Goal: Task Accomplishment & Management: Manage account settings

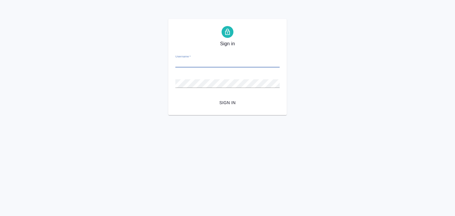
paste input "v.alilekova@awatera.com"
type input "v.alilekova@awatera.com"
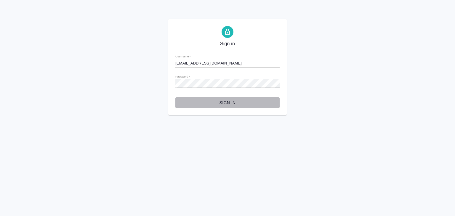
click at [219, 99] on span "Sign in" at bounding box center [227, 102] width 95 height 7
click at [223, 100] on span "Sign in" at bounding box center [227, 102] width 95 height 7
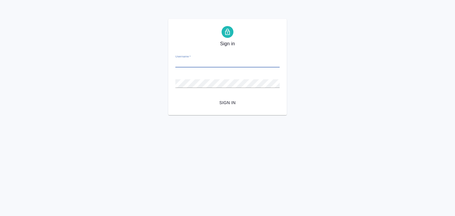
paste input "v.alilekova@awatera.com"
type input "v.alilekova@awatera.com"
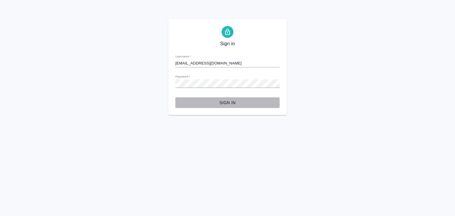
click span "Sign in"
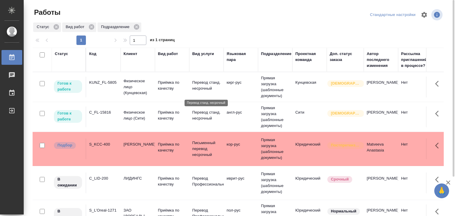
click at [213, 88] on p "Перевод станд. несрочный" at bounding box center [206, 86] width 28 height 12
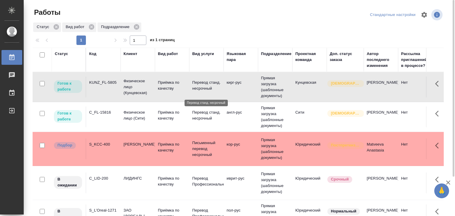
click at [213, 88] on p "Перевод станд. несрочный" at bounding box center [206, 86] width 28 height 12
click at [190, 97] on td "Перевод станд. несрочный" at bounding box center [206, 87] width 34 height 21
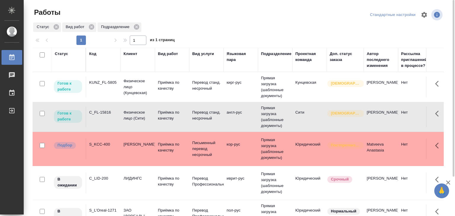
click at [190, 97] on td "Перевод станд. несрочный" at bounding box center [206, 87] width 34 height 21
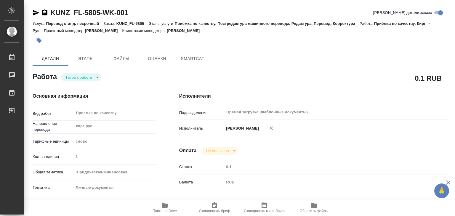
type textarea "x"
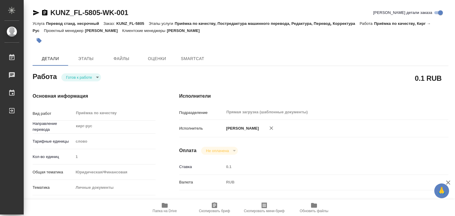
type textarea "x"
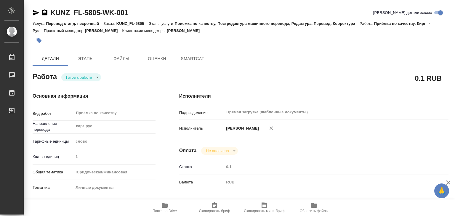
type textarea "x"
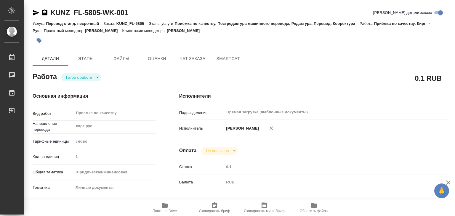
type textarea "x"
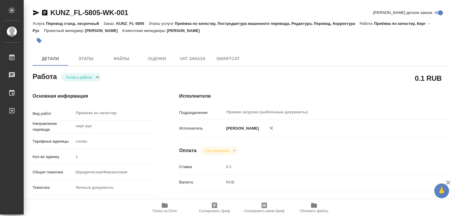
type textarea "x"
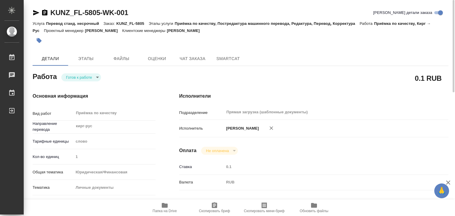
click at [80, 79] on body "🙏 .cls-1 fill:#fff; AWATERA Alilekova Valeriya Работы 0 Чаты График Выйти KUNZ_…" at bounding box center [227, 108] width 455 height 216
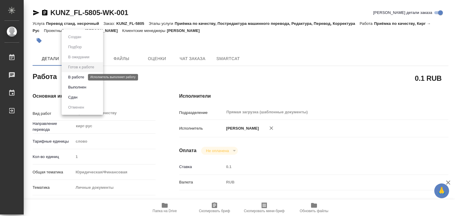
click at [78, 79] on button "В работе" at bounding box center [76, 77] width 20 height 7
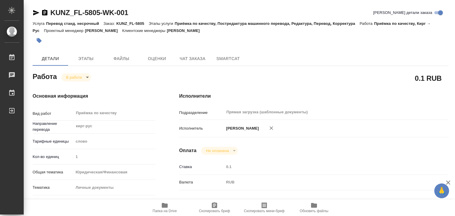
type textarea "x"
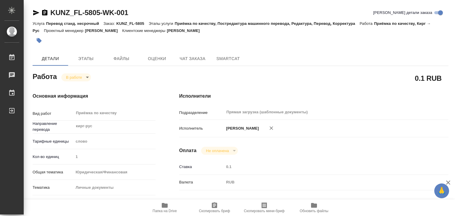
type textarea "x"
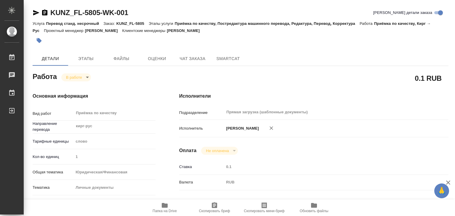
type textarea "x"
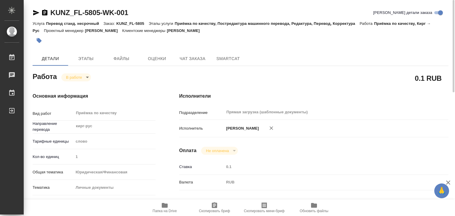
click at [41, 39] on icon "button" at bounding box center [39, 41] width 6 height 6
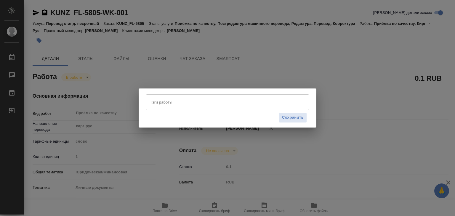
click at [163, 103] on input "Тэги работы" at bounding box center [221, 102] width 147 height 10
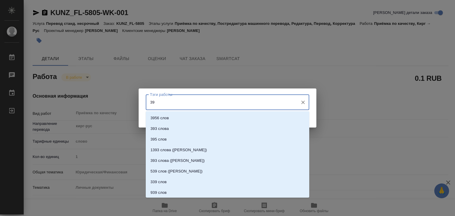
type input "390"
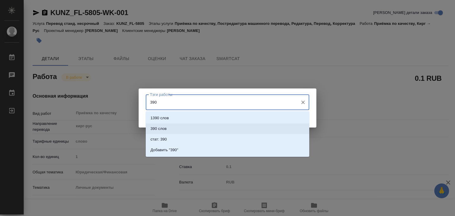
click at [181, 128] on li "390 слов" at bounding box center [227, 128] width 163 height 11
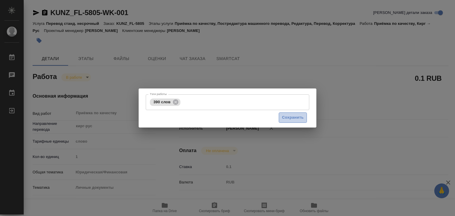
click at [283, 119] on span "Сохранить" at bounding box center [293, 117] width 22 height 7
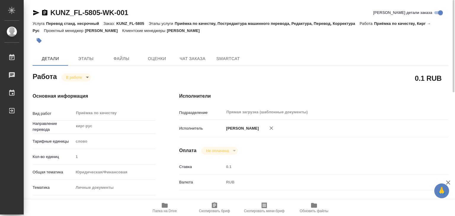
type input "inProgress"
type textarea "Приёмка по качеству"
type textarea "x"
type input "кирг-рус"
type input "5a8b1489cc6b4906c91bfd90"
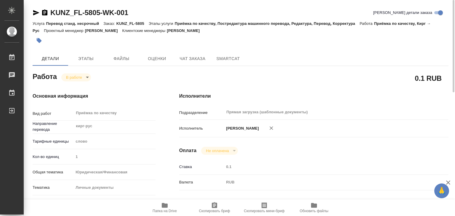
type input "1"
type input "yr-fn"
type input "5a8b8b956a9677013d343cfe"
checkbox input "true"
type input "19.08.2025 15:00"
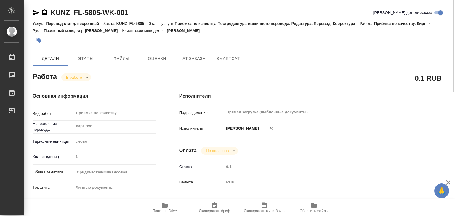
type input "19.08.2025 12:36"
type input "19.08.2025 16:00"
type input "Прямая загрузка (шаблонные документы)"
type input "notPayed"
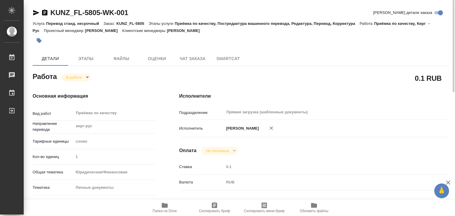
type input "0.1"
type input "RUB"
type input "[PERSON_NAME]"
type textarea "x"
type textarea "/Clients/FL_KUNZ/Orders/KUNZ_FL-5805/Corrected/KUNZ_FL-5805-WK-001"
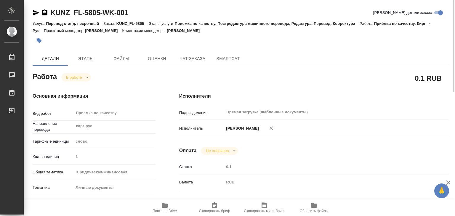
type textarea "x"
type input "KUNZ_FL-5805"
type input "Перевод станд. несрочный"
type input "Приёмка по качеству, Постредактура машинного перевода, Редактура, Перевод, Корр…"
type input "Moskalets Alina"
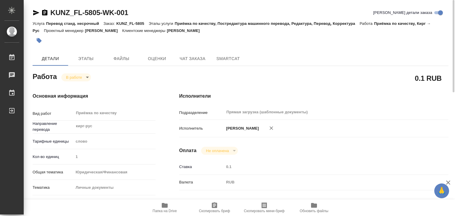
type input "/Clients/FL_KUNZ/Orders/KUNZ_FL-5805"
type textarea "x"
type textarea "паспорт кирг-рус, на Сахарова"
type textarea "x"
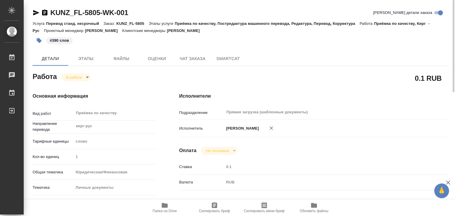
type textarea "x"
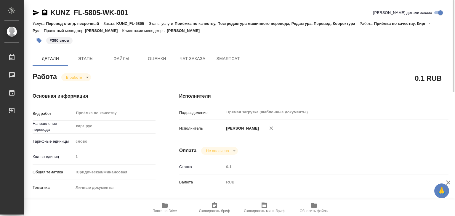
type textarea "x"
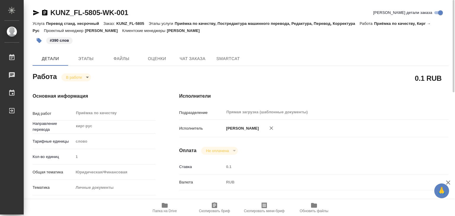
type textarea "x"
click at [91, 65] on button "Этапы" at bounding box center [86, 59] width 36 height 14
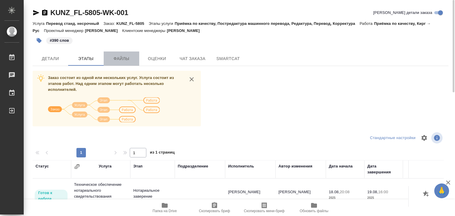
click at [117, 56] on span "Файлы" at bounding box center [121, 58] width 28 height 7
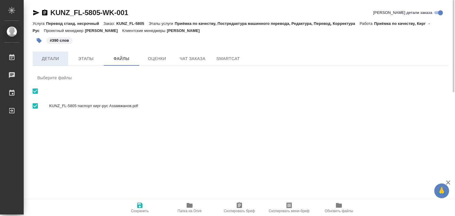
click at [51, 57] on span "Детали" at bounding box center [50, 58] width 28 height 7
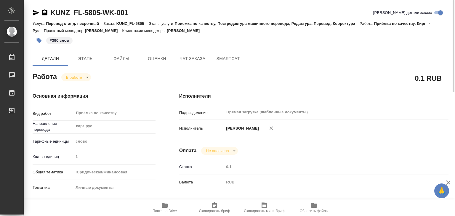
type textarea "x"
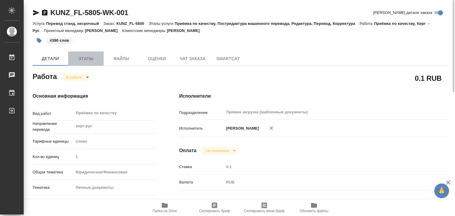
click at [85, 54] on button "Этапы" at bounding box center [86, 59] width 36 height 14
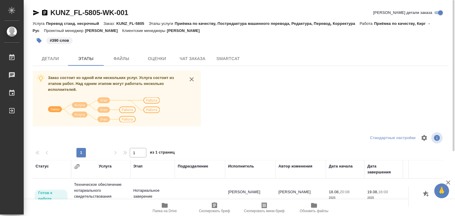
drag, startPoint x: 199, startPoint y: 30, endPoint x: 173, endPoint y: 32, distance: 26.4
click at [173, 32] on div "Услуга Перевод станд. несрочный Заказ: KUNZ_FL-5805 Этапы услуги Приёмка по кач…" at bounding box center [241, 27] width 416 height 14
copy p "Moskalets Alina"
drag, startPoint x: 50, startPoint y: 4, endPoint x: 102, endPoint y: 13, distance: 52.3
click at [102, 13] on div "KUNZ_FL-5805-WK-001 Кратко детали заказа Услуга Перевод станд. несрочный Заказ:…" at bounding box center [240, 154] width 422 height 309
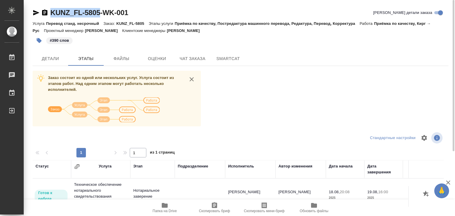
copy link "KUNZ_FL-5805"
click at [272, 75] on div "Заказ состоит из одной или нескольких услуг. Услуга состоит из этапов работ. На…" at bounding box center [241, 182] width 416 height 223
click at [42, 55] on span "Детали" at bounding box center [50, 58] width 28 height 7
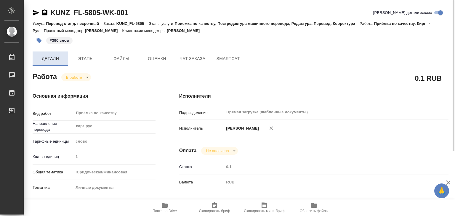
type textarea "x"
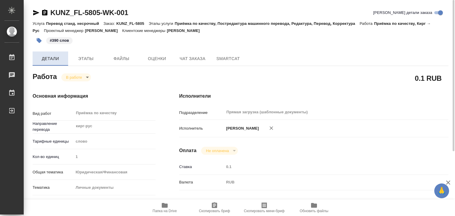
type textarea "x"
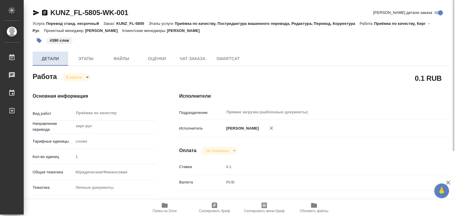
type textarea "x"
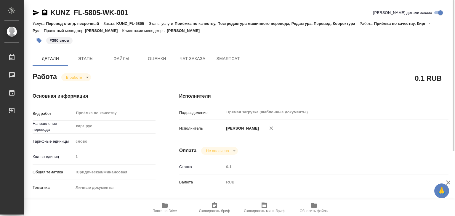
click at [83, 76] on body "🙏 .cls-1 fill:#fff; AWATERA Alilekova Valeriya Работы 0 Чаты График Выйти KUNZ_…" at bounding box center [227, 108] width 455 height 216
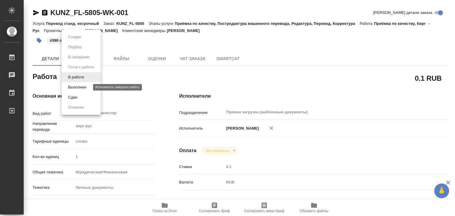
click at [86, 87] on button "Выполнен" at bounding box center [77, 87] width 22 height 7
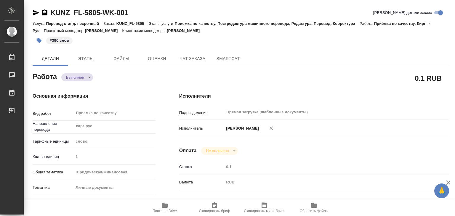
type textarea "x"
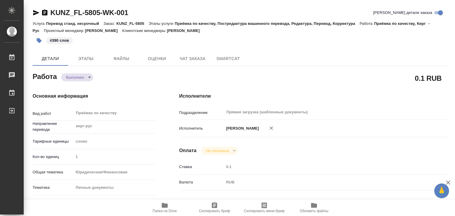
type textarea "x"
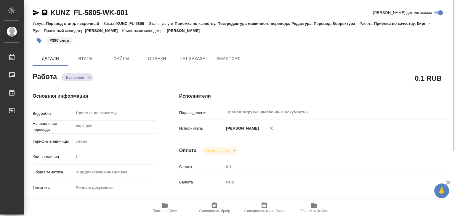
type textarea "x"
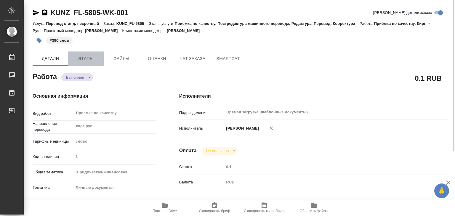
click at [76, 59] on span "Этапы" at bounding box center [86, 58] width 28 height 7
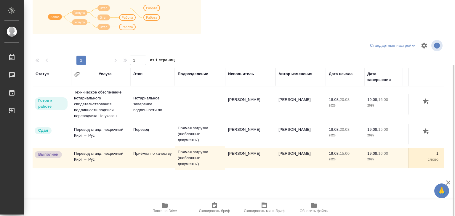
scroll to position [4, 0]
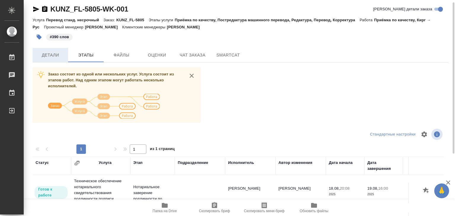
click at [46, 52] on span "Детали" at bounding box center [50, 55] width 28 height 7
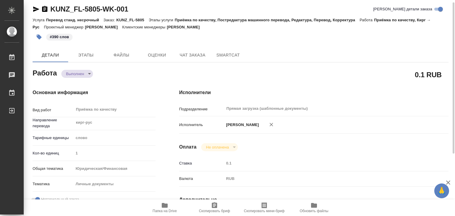
type textarea "x"
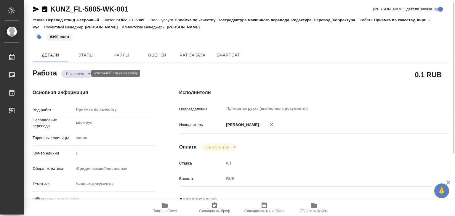
click at [86, 73] on body "🙏 .cls-1 fill:#fff; AWATERA Alilekova Valeriya Работы 0 Чаты График Выйти KUNZ_…" at bounding box center [227, 108] width 455 height 216
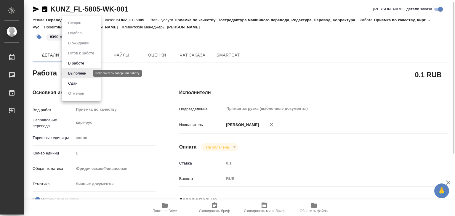
type textarea "x"
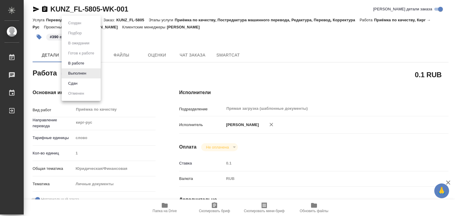
click at [138, 76] on div at bounding box center [227, 108] width 455 height 216
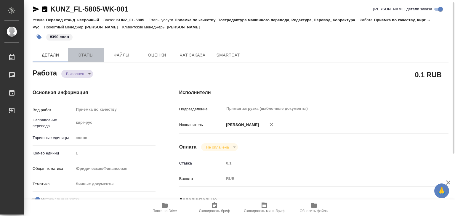
click at [83, 52] on span "Этапы" at bounding box center [86, 55] width 28 height 7
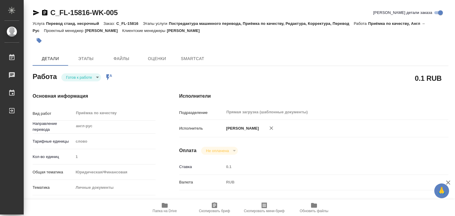
type textarea "x"
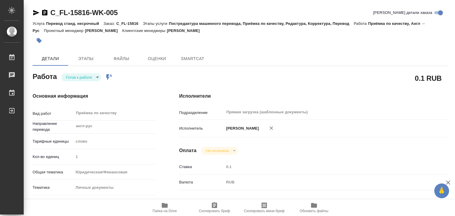
type textarea "x"
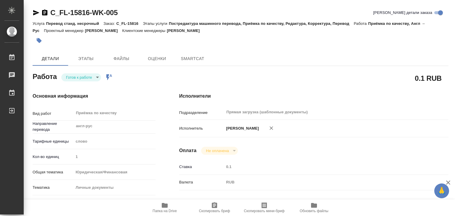
type textarea "x"
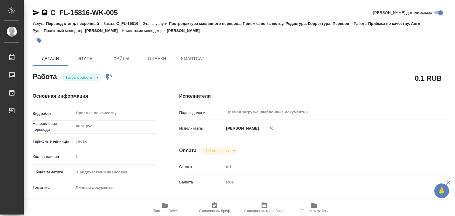
type textarea "x"
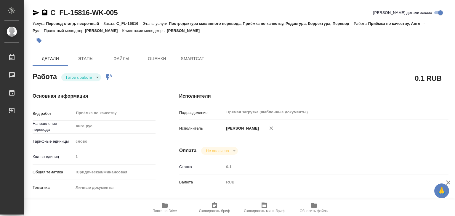
type textarea "x"
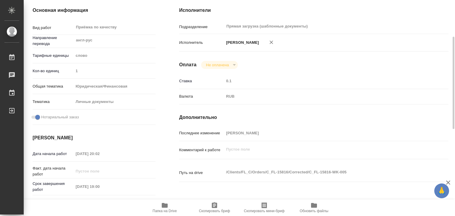
type textarea "x"
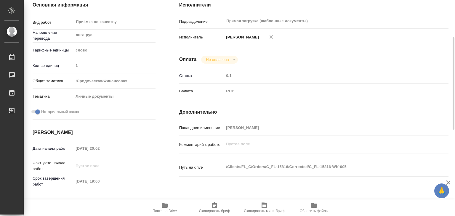
type textarea "x"
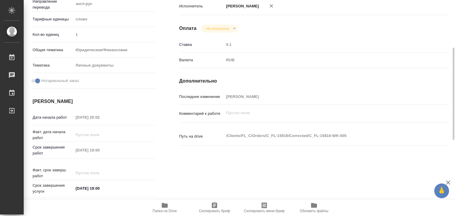
scroll to position [123, 0]
type textarea "x"
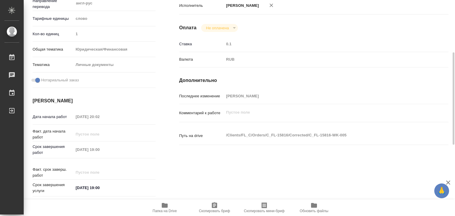
type textarea "x"
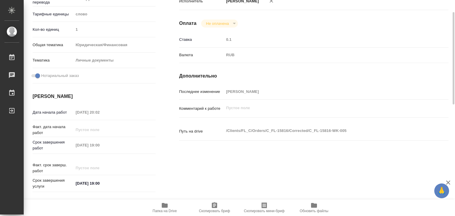
scroll to position [0, 0]
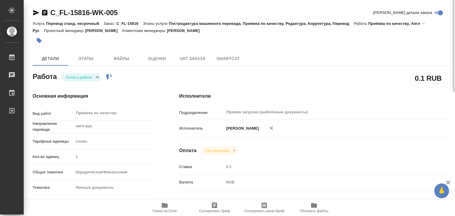
click at [84, 79] on body "🙏 .cls-1 fill:#fff; AWATERA Alilekova Valeriya Работы 0 Чаты График Выйти C_FL-…" at bounding box center [227, 108] width 455 height 216
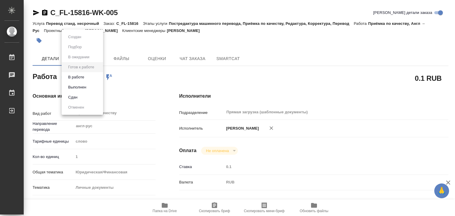
click at [141, 78] on div at bounding box center [227, 108] width 455 height 216
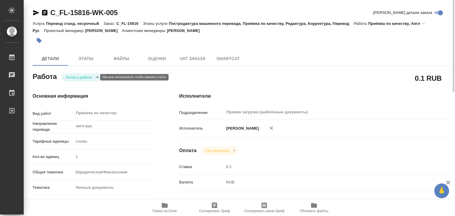
click at [87, 80] on body "🙏 .cls-1 fill:#fff; AWATERA Alilekova Valeriya Работы 0 Чаты График Выйти C_FL-…" at bounding box center [227, 108] width 455 height 216
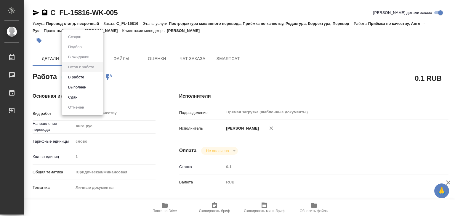
click at [87, 79] on li "В работе" at bounding box center [82, 77] width 41 height 10
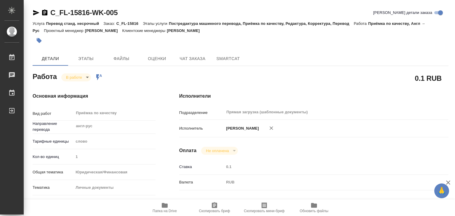
type textarea "x"
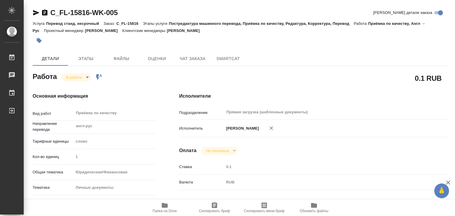
type textarea "x"
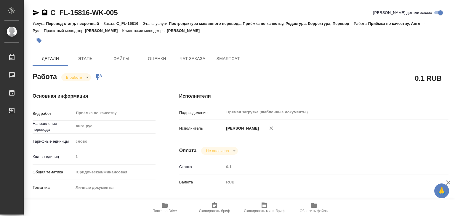
type textarea "x"
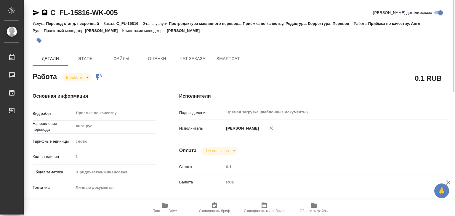
click at [168, 209] on span "Папка на Drive" at bounding box center [165, 211] width 24 height 4
click at [41, 41] on icon "button" at bounding box center [39, 40] width 5 height 5
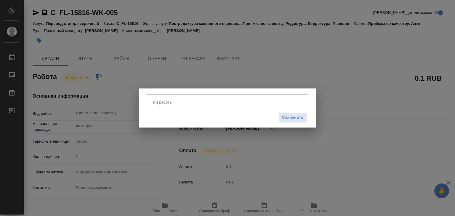
click at [210, 101] on input "Тэги работы" at bounding box center [221, 102] width 147 height 10
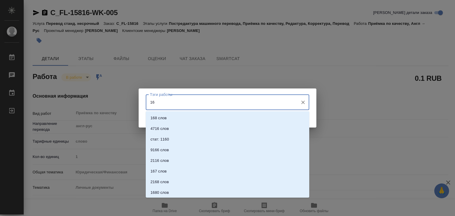
type input "166"
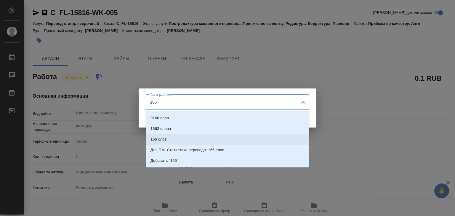
click at [166, 140] on p "166 слов" at bounding box center [158, 140] width 16 height 6
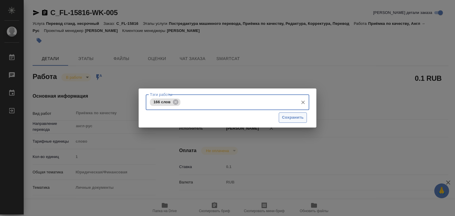
click at [294, 116] on span "Сохранить" at bounding box center [293, 117] width 22 height 7
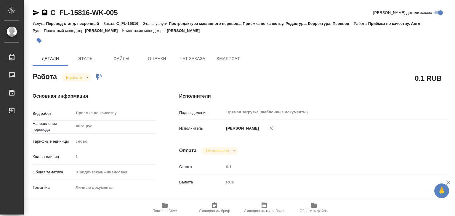
type input "inProgress"
type textarea "Приёмка по качеству"
type textarea "x"
type input "англ-рус"
type input "5a8b1489cc6b4906c91bfd90"
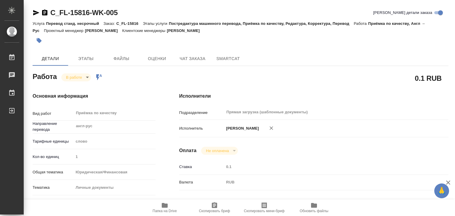
type input "1"
type input "yr-fn"
type input "5a8b8b956a9677013d343cfe"
checkbox input "true"
type input "18.08.2025 20:02"
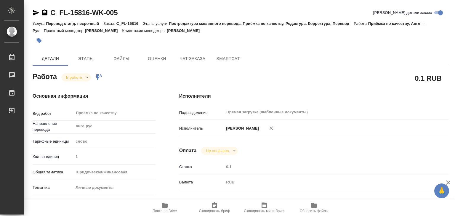
type input "19.08.2025 12:36"
type input "19.08.2025 19:00"
type input "Прямая загрузка (шаблонные документы)"
type input "notPayed"
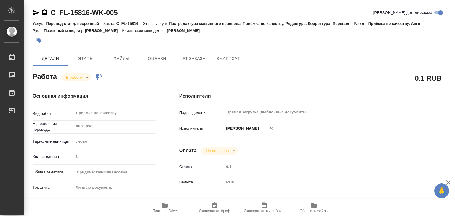
type input "0.1"
type input "RUB"
type input "[PERSON_NAME]"
type textarea "x"
type textarea "/Clients/FL_C/Orders/C_FL-15816/Corrected/C_FL-15816-WK-005"
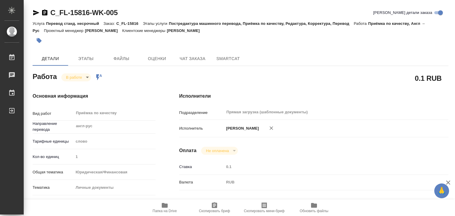
type textarea "x"
type input "C_FL-15816"
type input "Перевод станд. несрочный"
type input "Постредактура машинного перевода, Приёмка по качеству, Редактура, Корректура, П…"
type input "Димитриева Юлия"
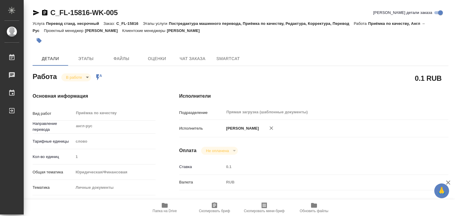
type input "/Clients/FL_C/Orders/C_FL-15816"
type textarea "Маруфов Исломбек Мусажон угли"
type textarea "x"
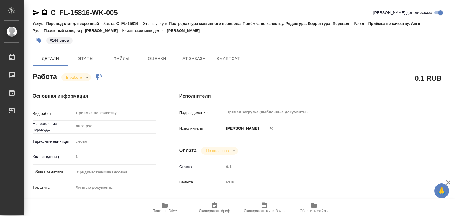
type textarea "x"
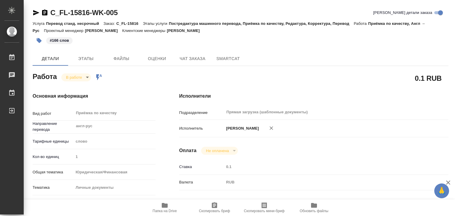
type textarea "x"
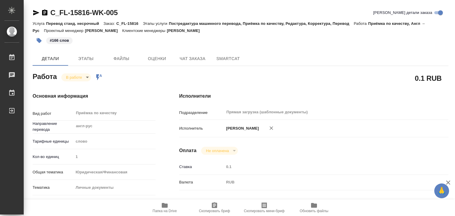
type textarea "x"
drag, startPoint x: 225, startPoint y: 31, endPoint x: 178, endPoint y: 33, distance: 47.7
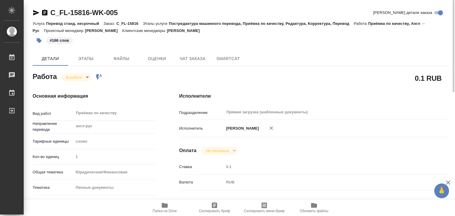
click at [178, 33] on div "Услуга Перевод станд. несрочный Заказ: C_FL-15816 Этапы услуги Постредактура ма…" at bounding box center [241, 27] width 416 height 14
copy p "Димитриева Юлия"
drag, startPoint x: 49, startPoint y: 7, endPoint x: 89, endPoint y: 14, distance: 40.9
copy link "C_FL-15816"
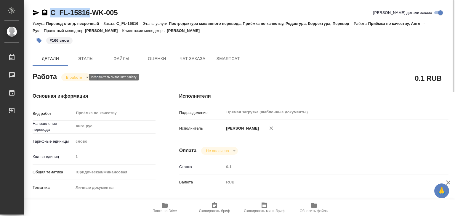
click at [71, 76] on body "🙏 .cls-1 fill:#fff; AWATERA Alilekova Valeriya Работы 0 Чаты График Выйти C_FL-…" at bounding box center [227, 108] width 455 height 216
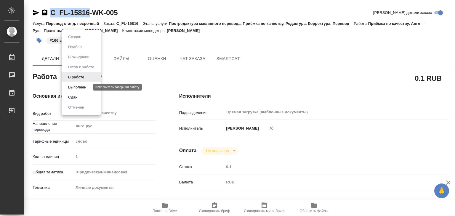
click at [85, 88] on button "Выполнен" at bounding box center [77, 87] width 22 height 7
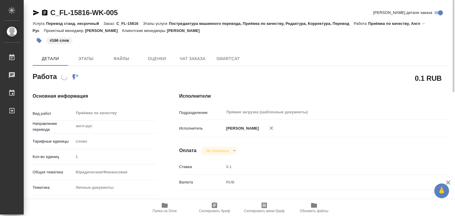
click at [140, 80] on div "Работа Работа включена в последовательность" at bounding box center [94, 76] width 123 height 11
type textarea "x"
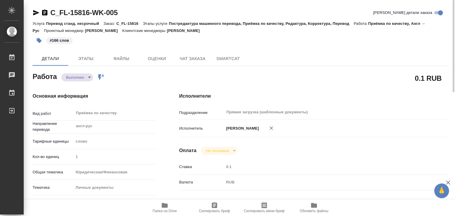
type textarea "x"
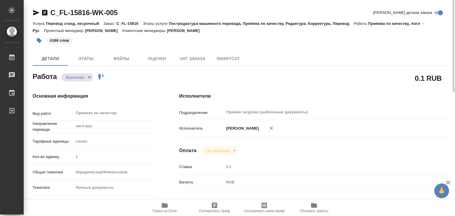
type textarea "x"
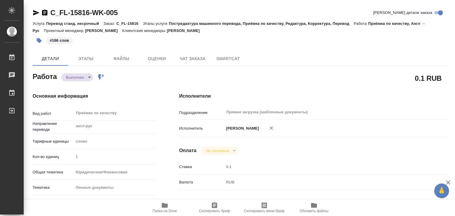
type textarea "x"
click at [81, 60] on span "Этапы" at bounding box center [86, 58] width 28 height 7
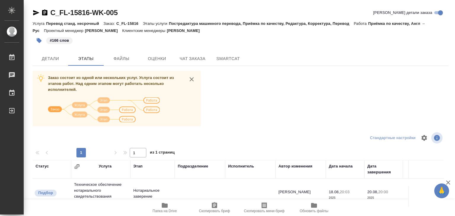
scroll to position [92, 0]
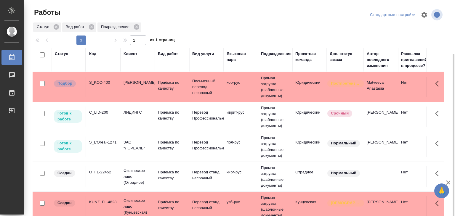
scroll to position [30, 0]
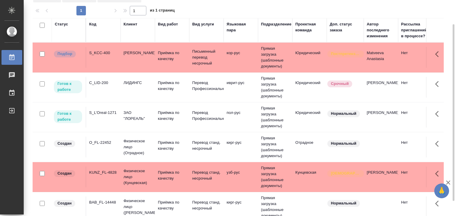
click at [135, 68] on td "ЛИДИНГС" at bounding box center [138, 57] width 34 height 21
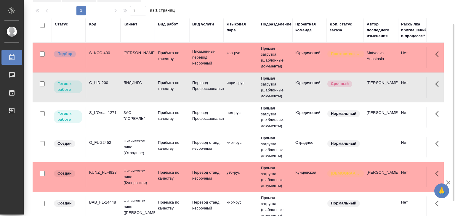
click at [135, 68] on td "ЛИДИНГС" at bounding box center [138, 57] width 34 height 21
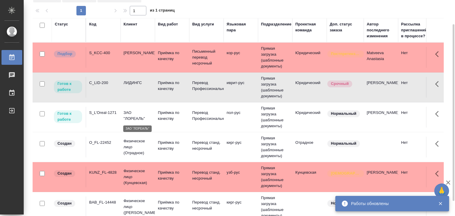
click at [140, 120] on p "ЗАО "ЛОРЕАЛЬ"" at bounding box center [137, 116] width 28 height 12
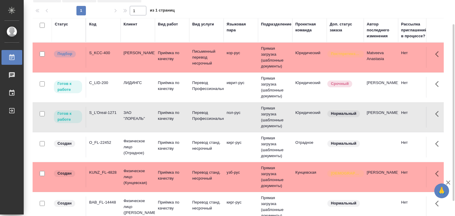
click at [290, 57] on td "Прямая загрузка (шаблонные документы)" at bounding box center [275, 58] width 34 height 30
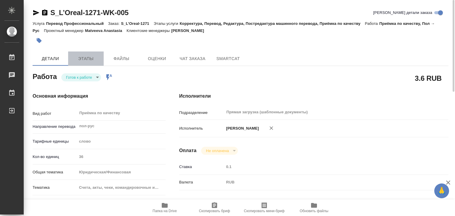
click at [95, 58] on span "Этапы" at bounding box center [86, 58] width 28 height 7
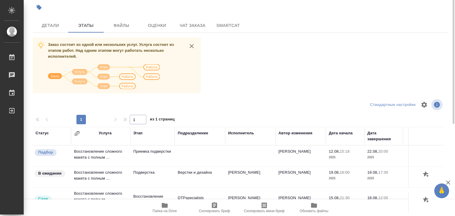
scroll to position [4, 0]
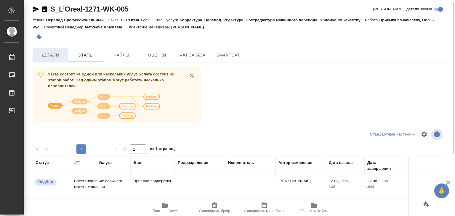
click at [46, 57] on span "Детали" at bounding box center [50, 55] width 28 height 7
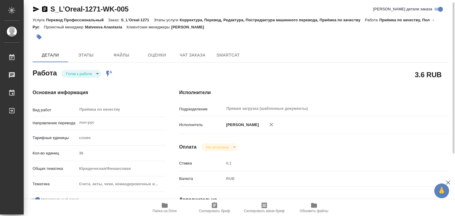
type textarea "x"
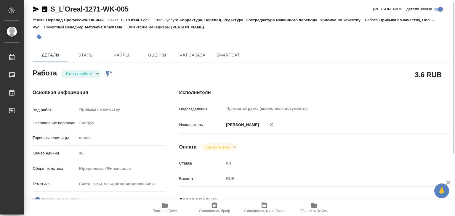
type textarea "x"
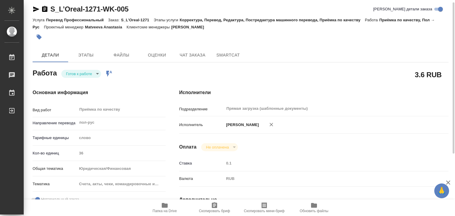
type textarea "x"
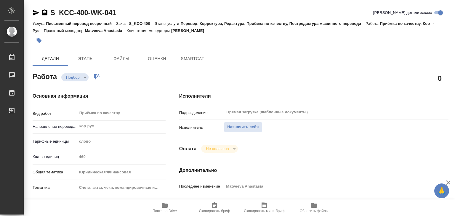
type textarea "x"
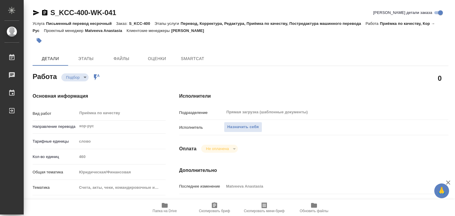
type textarea "x"
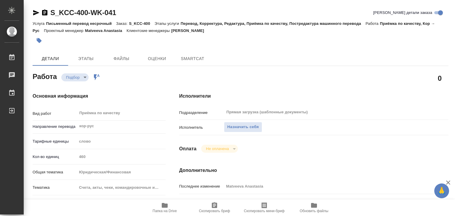
type textarea "x"
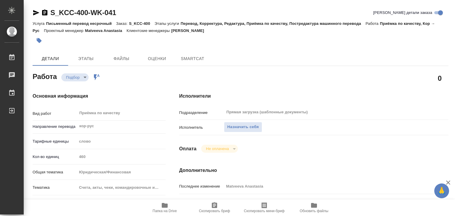
type textarea "x"
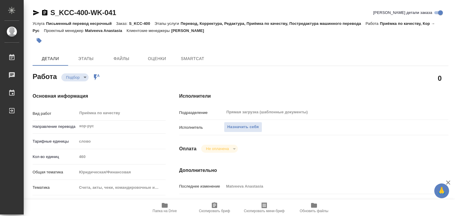
type textarea "x"
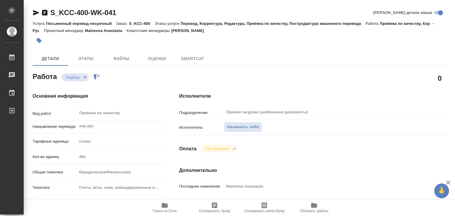
type textarea "x"
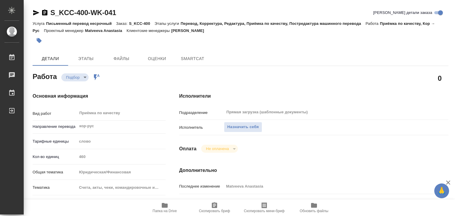
type textarea "x"
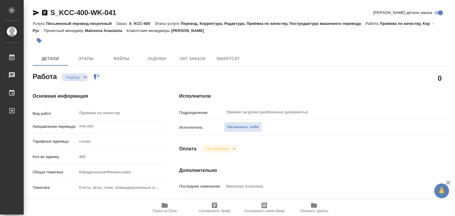
type textarea "x"
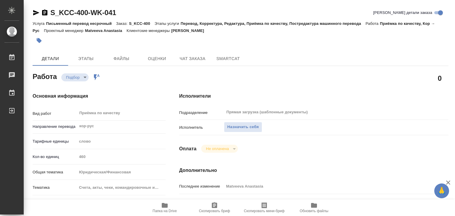
type textarea "x"
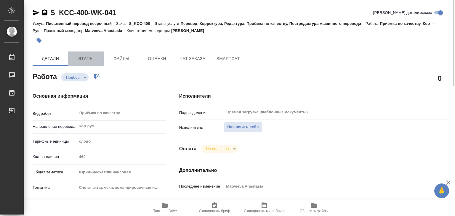
click at [100, 63] on button "Этапы" at bounding box center [86, 59] width 36 height 14
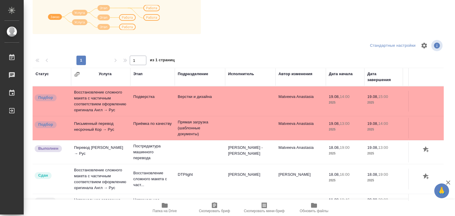
click at [161, 207] on icon "button" at bounding box center [164, 205] width 7 height 7
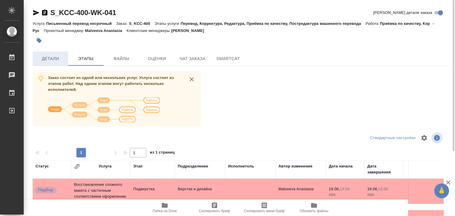
click at [50, 58] on span "Детали" at bounding box center [50, 58] width 28 height 7
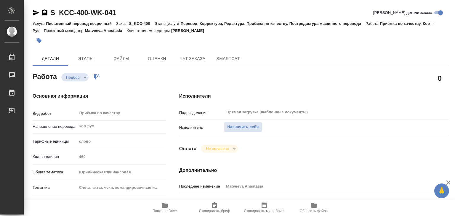
type textarea "x"
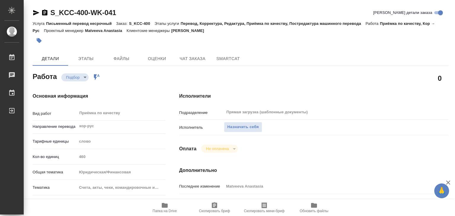
type textarea "x"
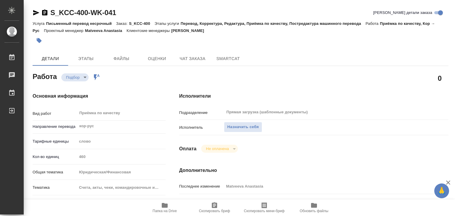
type textarea "x"
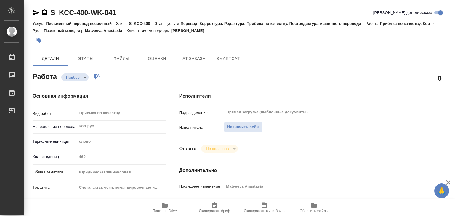
drag, startPoint x: 243, startPoint y: 85, endPoint x: 251, endPoint y: 78, distance: 10.9
click at [244, 85] on div "Исполнители Подразделение Прямая загрузка (шаблонные документы) ​ Исполнитель Н…" at bounding box center [313, 207] width 293 height 253
click at [90, 54] on button "Этапы" at bounding box center [86, 59] width 36 height 14
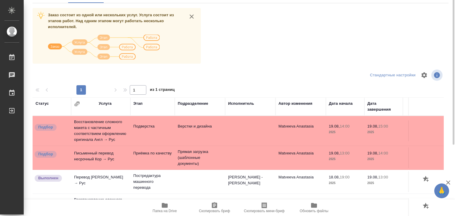
scroll to position [33, 0]
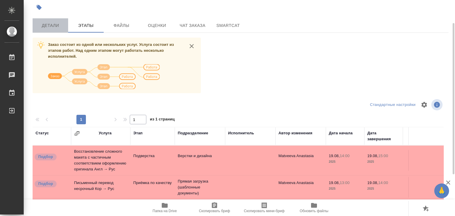
click at [60, 25] on span "Детали" at bounding box center [50, 25] width 28 height 7
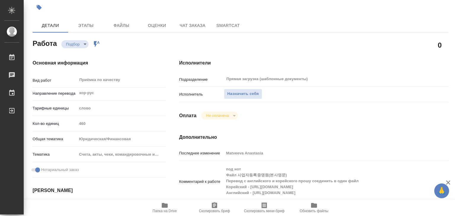
type textarea "x"
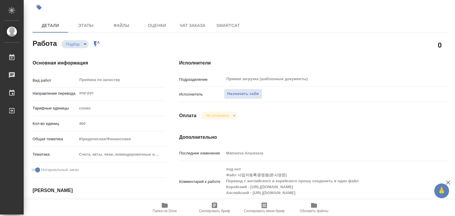
type textarea "x"
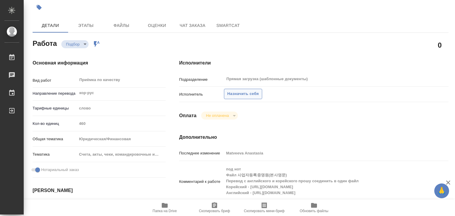
type textarea "x"
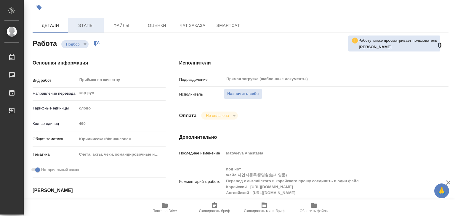
click at [88, 26] on span "Этапы" at bounding box center [86, 25] width 28 height 7
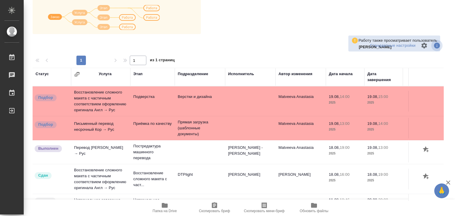
scroll to position [4, 0]
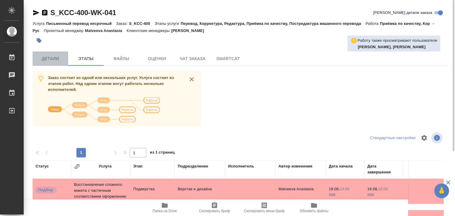
click at [53, 62] on button "Детали" at bounding box center [51, 59] width 36 height 14
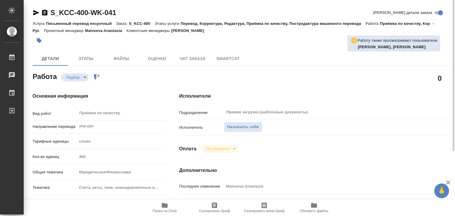
type textarea "x"
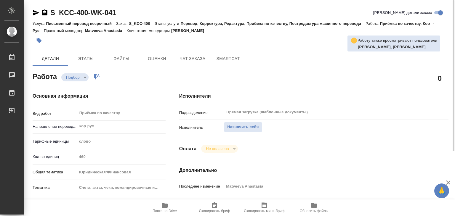
type textarea "x"
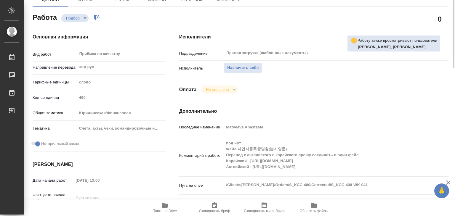
type textarea "x"
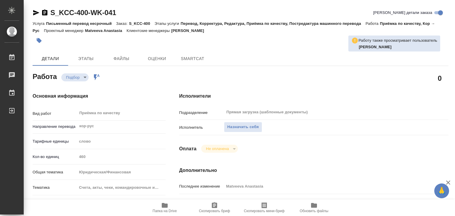
type textarea "x"
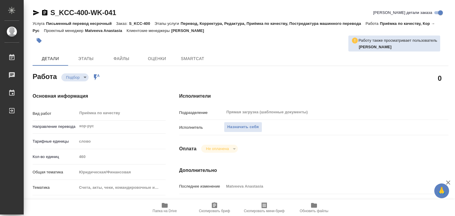
type textarea "x"
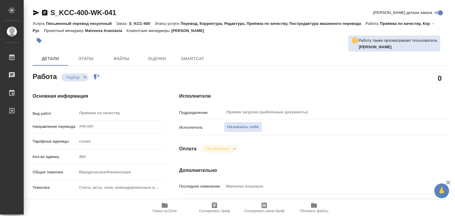
type textarea "x"
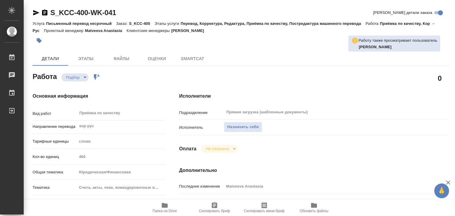
type textarea "x"
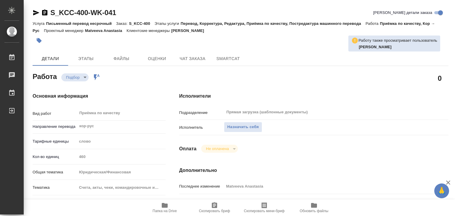
type textarea "x"
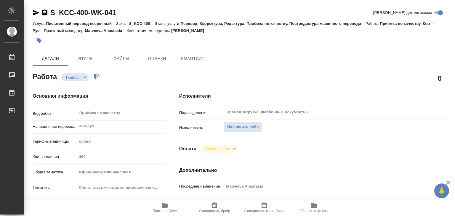
type textarea "x"
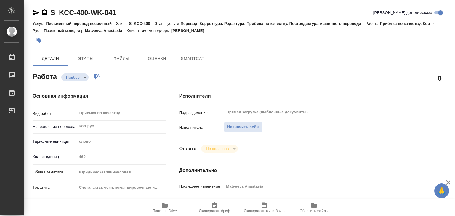
type textarea "x"
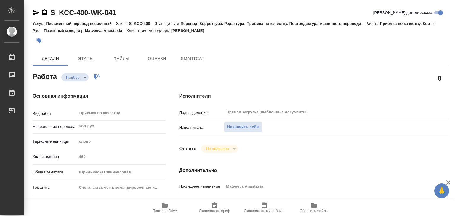
type textarea "x"
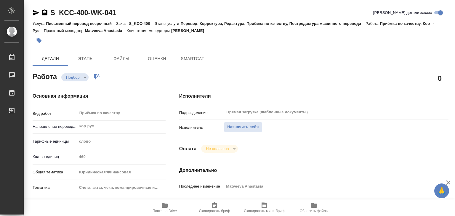
type textarea "x"
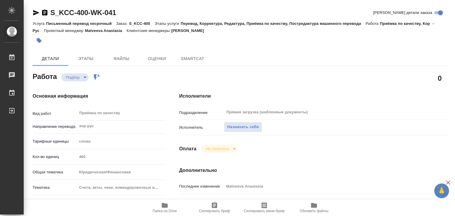
type textarea "x"
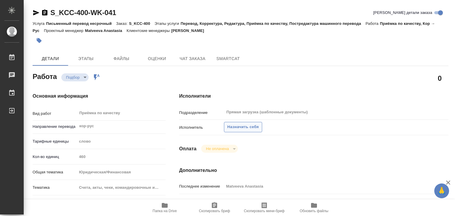
type textarea "x"
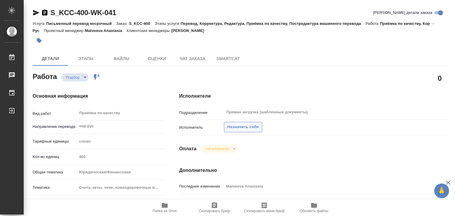
click at [237, 128] on span "Назначить себя" at bounding box center [242, 127] width 31 height 7
type textarea "x"
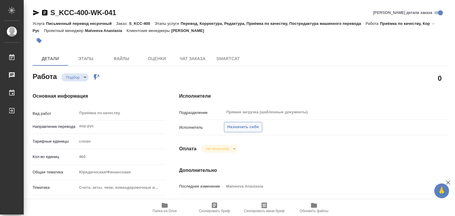
type textarea "x"
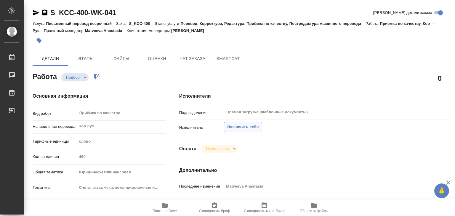
type textarea "x"
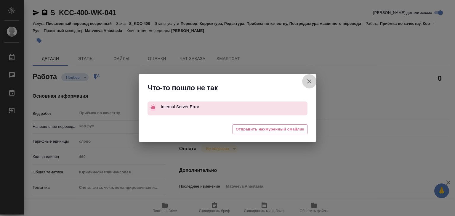
click at [310, 80] on icon "button" at bounding box center [309, 81] width 4 height 4
type textarea "x"
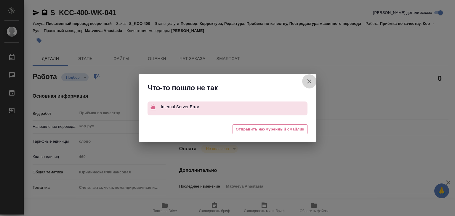
type textarea "x"
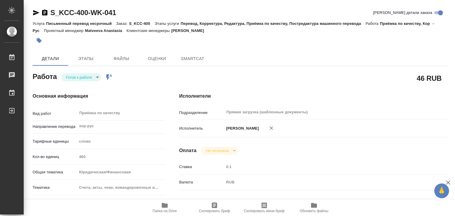
type textarea "x"
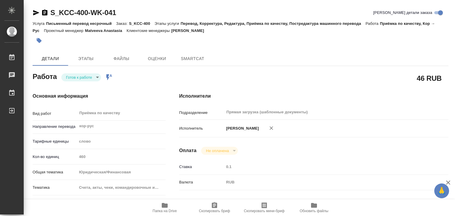
type textarea "x"
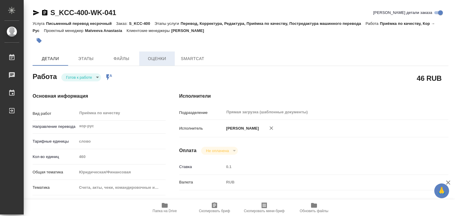
type textarea "x"
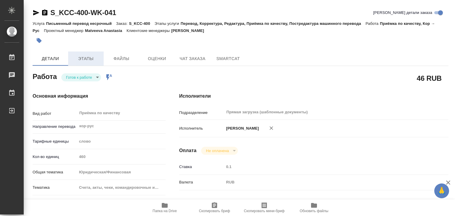
click at [95, 57] on span "Этапы" at bounding box center [86, 58] width 28 height 7
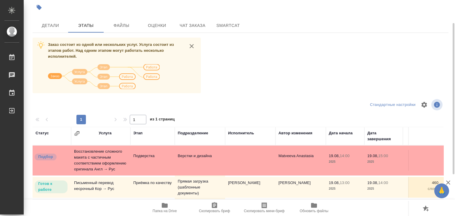
scroll to position [4, 0]
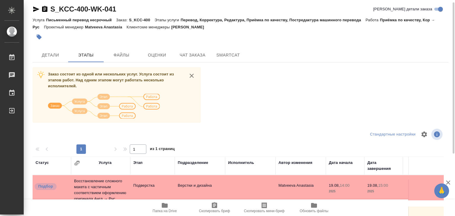
click at [58, 46] on div "S_KCC-400-WK-041 Кратко детали заказа Услуга Письменный перевод несрочный Заказ…" at bounding box center [240, 150] width 422 height 309
click at [55, 58] on span "Детали" at bounding box center [50, 55] width 28 height 7
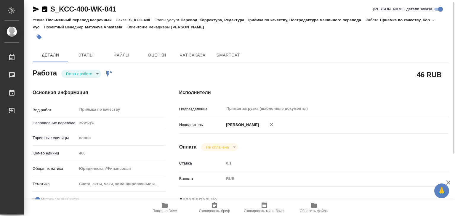
type textarea "x"
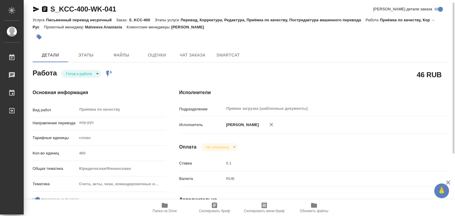
type textarea "x"
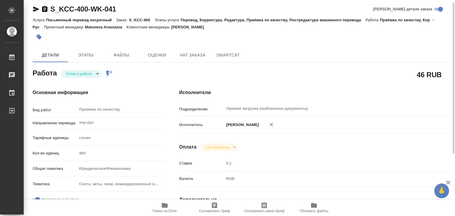
type textarea "x"
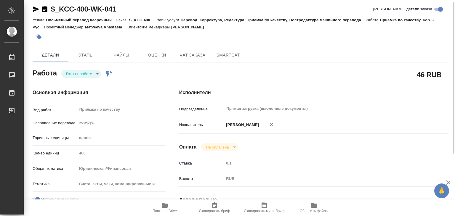
click at [91, 75] on body "🙏 .cls-1 fill:#fff; AWATERA Alilekova Valeriya Работы 0 Чаты График Выйти S_KCC…" at bounding box center [227, 108] width 455 height 216
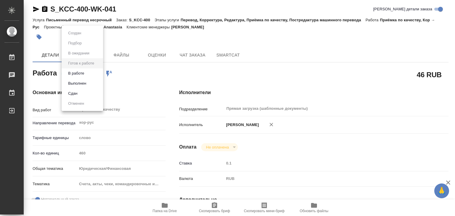
type textarea "x"
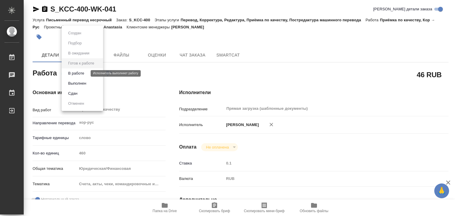
click at [86, 76] on button "В работе" at bounding box center [76, 73] width 20 height 7
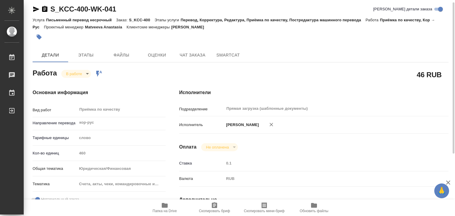
type textarea "x"
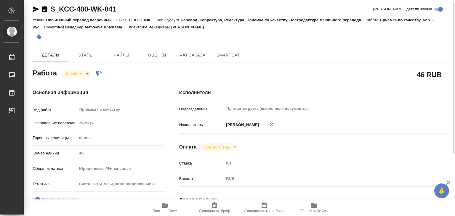
type textarea "x"
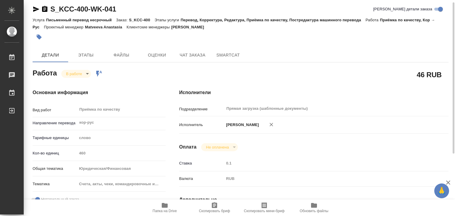
type textarea "x"
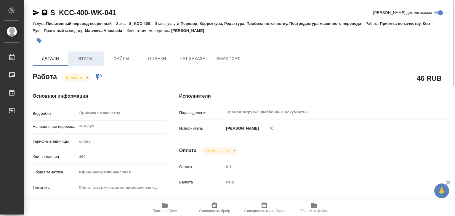
click at [81, 61] on span "Этапы" at bounding box center [86, 58] width 28 height 7
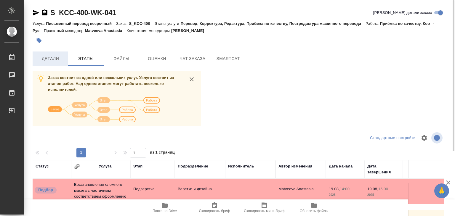
click at [58, 61] on span "Детали" at bounding box center [50, 58] width 28 height 7
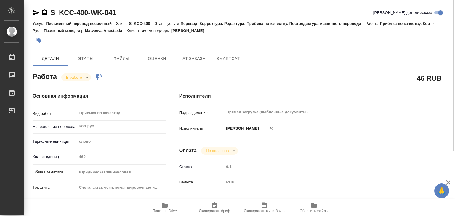
type textarea "x"
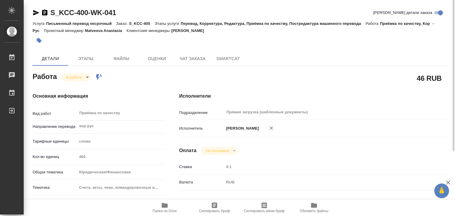
type textarea "x"
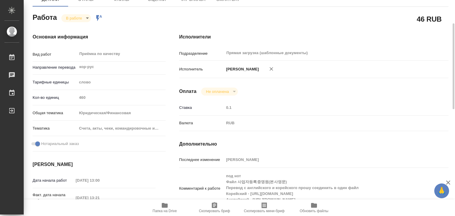
type textarea "x"
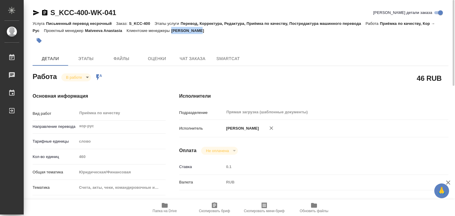
drag, startPoint x: 212, startPoint y: 30, endPoint x: 179, endPoint y: 32, distance: 33.2
click at [179, 32] on div "Услуга Письменный перевод несрочный Заказ: S_KCC-400 Этапы услуги Перевод, Корр…" at bounding box center [241, 27] width 416 height 14
copy p "[PERSON_NAME]"
drag, startPoint x: 49, startPoint y: 7, endPoint x: 89, endPoint y: 17, distance: 41.4
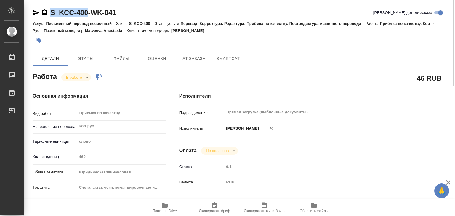
copy link "S_KCC-400"
click at [309, 75] on div "46 RUB" at bounding box center [313, 78] width 269 height 15
click at [87, 55] on span "Этапы" at bounding box center [86, 58] width 28 height 7
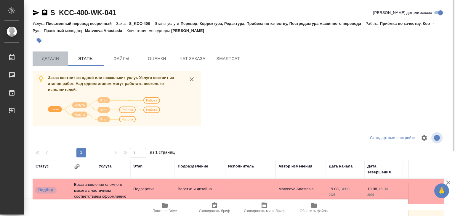
click at [57, 55] on span "Детали" at bounding box center [50, 58] width 28 height 7
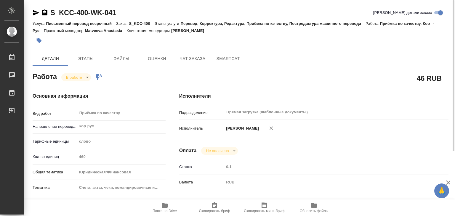
type textarea "x"
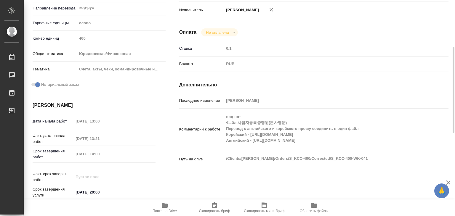
type textarea "x"
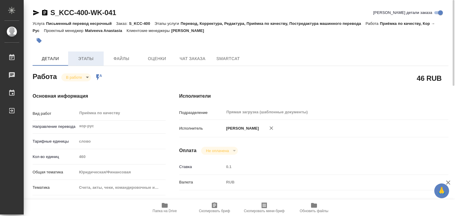
click at [79, 59] on span "Этапы" at bounding box center [86, 58] width 28 height 7
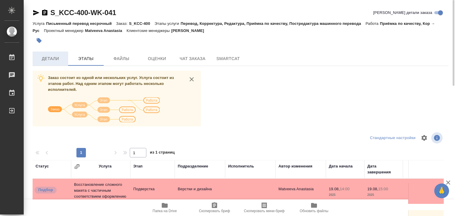
click at [50, 57] on span "Детали" at bounding box center [50, 58] width 28 height 7
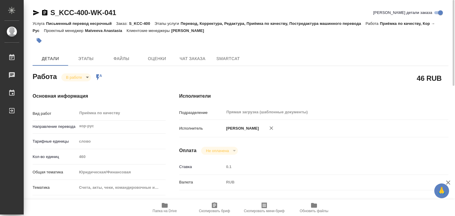
type textarea "x"
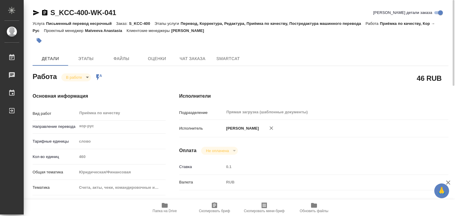
type textarea "x"
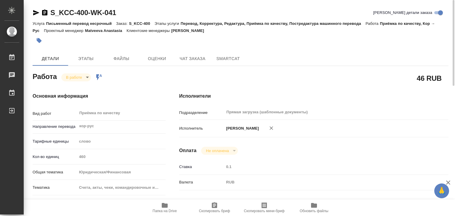
type textarea "x"
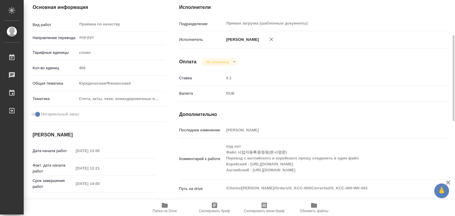
type textarea "x"
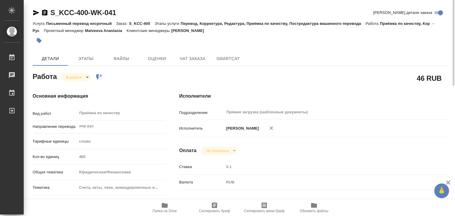
click at [38, 41] on icon "button" at bounding box center [39, 40] width 5 height 5
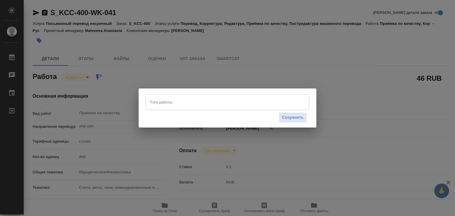
click at [177, 96] on div "Тэги работы" at bounding box center [227, 101] width 163 height 15
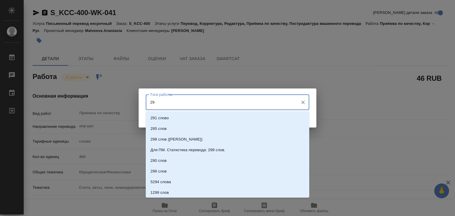
type input "290"
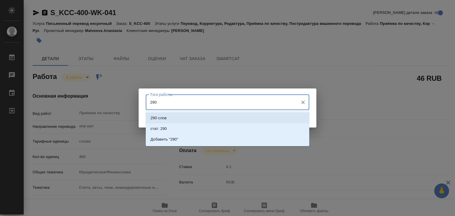
click at [182, 115] on li "290 слов" at bounding box center [227, 118] width 163 height 11
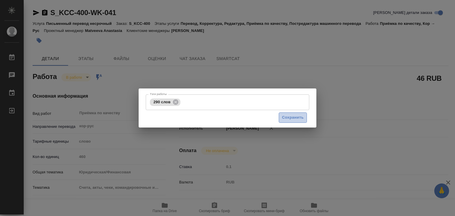
click at [299, 119] on span "Сохранить" at bounding box center [293, 117] width 22 height 7
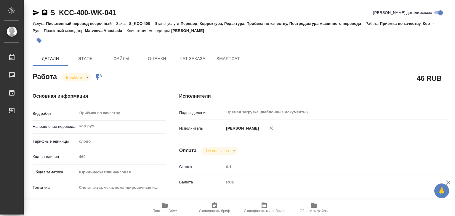
type input "inProgress"
type textarea "Приёмка по качеству"
type textarea "x"
type input "кор-рус"
type input "5a8b1489cc6b4906c91bfd90"
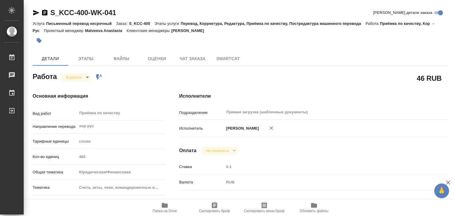
type input "460"
type input "yr-fn"
type input "5f647205b73bc97568ca66c0"
checkbox input "true"
type input "19.08.2025 13:00"
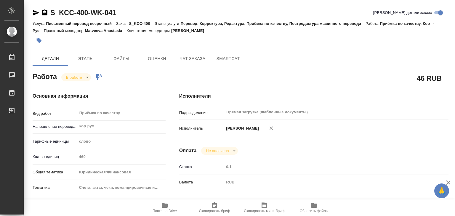
type input "19.08.2025 13:21"
type input "19.08.2025 14:00"
type input "20.08.2025 20:00"
type input "Прямая загрузка (шаблонные документы)"
type input "notPayed"
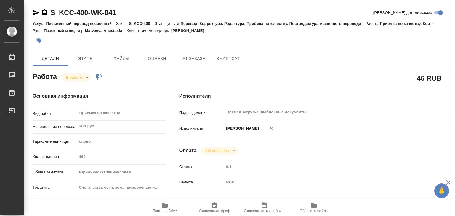
type input "0.1"
type input "RUB"
type input "[PERSON_NAME]"
type textarea "под нот Файл 사업자등록증명원(본사영문) Перевод с английского и корейского прошу соединить …"
type textarea "x"
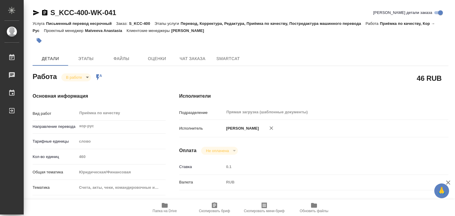
type textarea "/Clients/Kimberly-Clark/Orders/S_KCC-400/Corrected/S_KCC-400-WK-041"
type textarea "x"
type input "S_KCC-400"
type input "!"
type input "Письменный перевод несрочный"
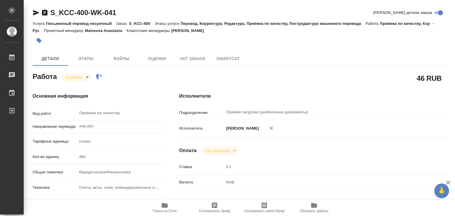
type input "Перевод, Корректура, Редактура, Приёмка по качеству, Постредактура машинного пе…"
type input "[PERSON_NAME]"
type input "/Clients/Kimberly-Clark/Orders/S_KCC-400"
type textarea "x"
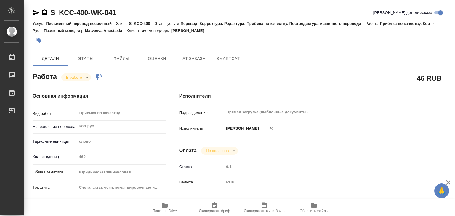
type textarea "коллеги, добрый день! нам необходимо перевести с Корейского языка документ во в…"
type textarea "x"
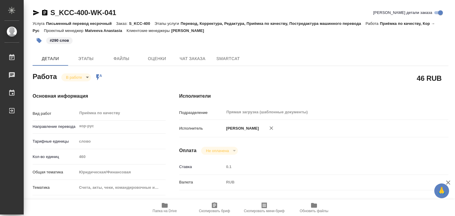
type textarea "x"
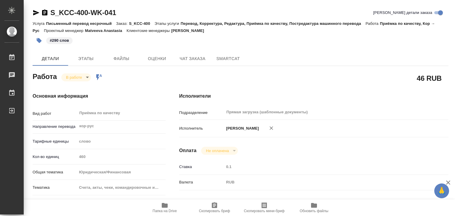
type textarea "x"
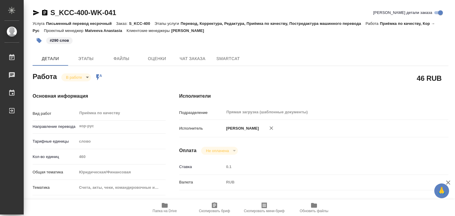
type textarea "x"
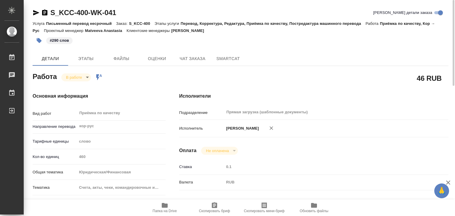
type textarea "x"
click at [74, 78] on body "🙏 .cls-1 fill:#fff; AWATERA Alilekova Valeriya Работы 0 Чаты График Выйти S_KCC…" at bounding box center [227, 108] width 455 height 216
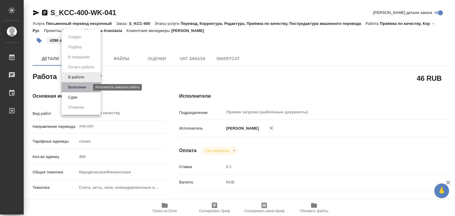
click at [88, 86] on button "Выполнен" at bounding box center [77, 87] width 22 height 7
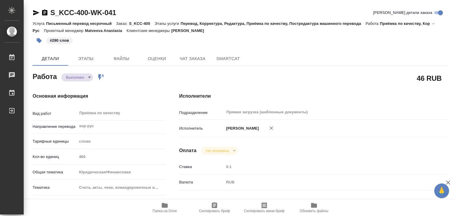
type textarea "x"
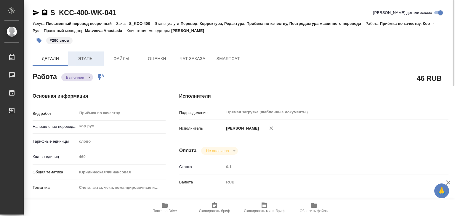
type textarea "x"
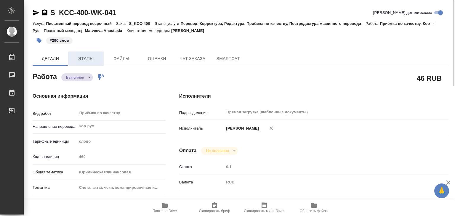
click at [83, 55] on span "Этапы" at bounding box center [86, 58] width 28 height 7
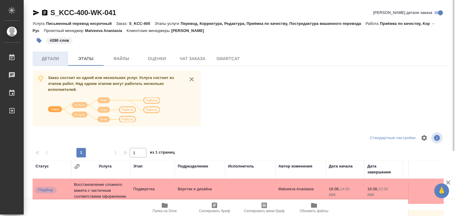
click at [55, 59] on span "Детали" at bounding box center [50, 58] width 28 height 7
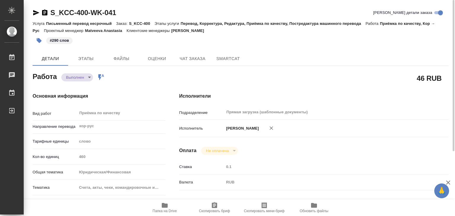
type textarea "x"
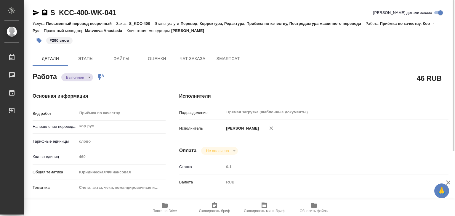
type textarea "x"
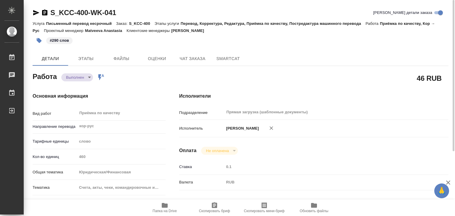
type textarea "x"
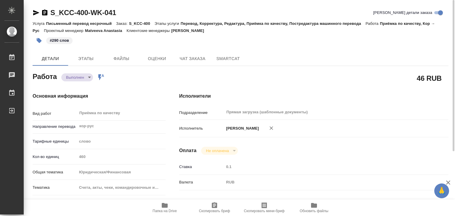
type textarea "x"
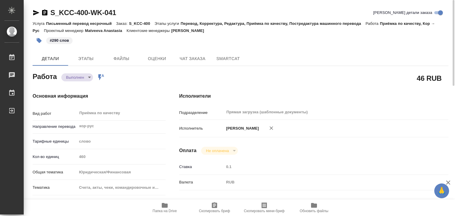
click at [33, 52] on button "Детали" at bounding box center [51, 59] width 36 height 14
type textarea "x"
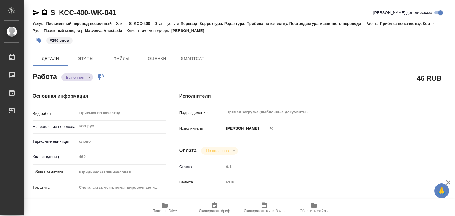
type textarea "x"
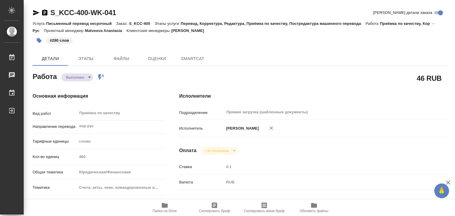
type textarea "x"
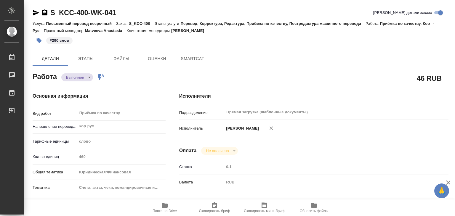
type textarea "x"
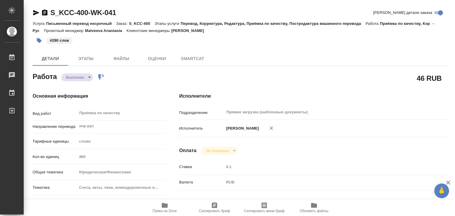
type textarea "x"
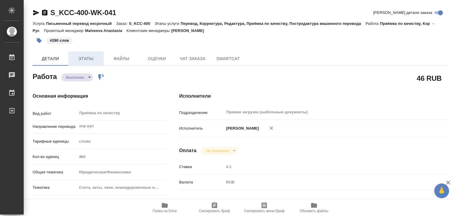
type textarea "x"
click at [83, 55] on span "Этапы" at bounding box center [86, 58] width 28 height 7
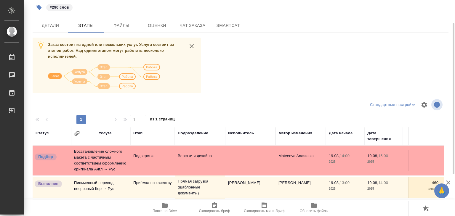
scroll to position [4, 0]
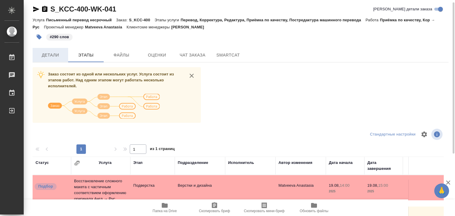
click at [54, 53] on span "Детали" at bounding box center [50, 55] width 28 height 7
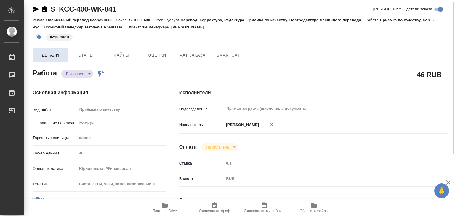
type textarea "x"
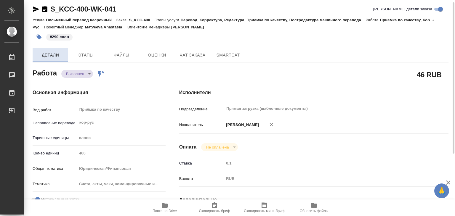
type textarea "x"
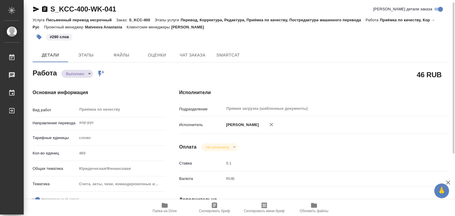
type textarea "x"
